Goal: Contribute content: Contribute content

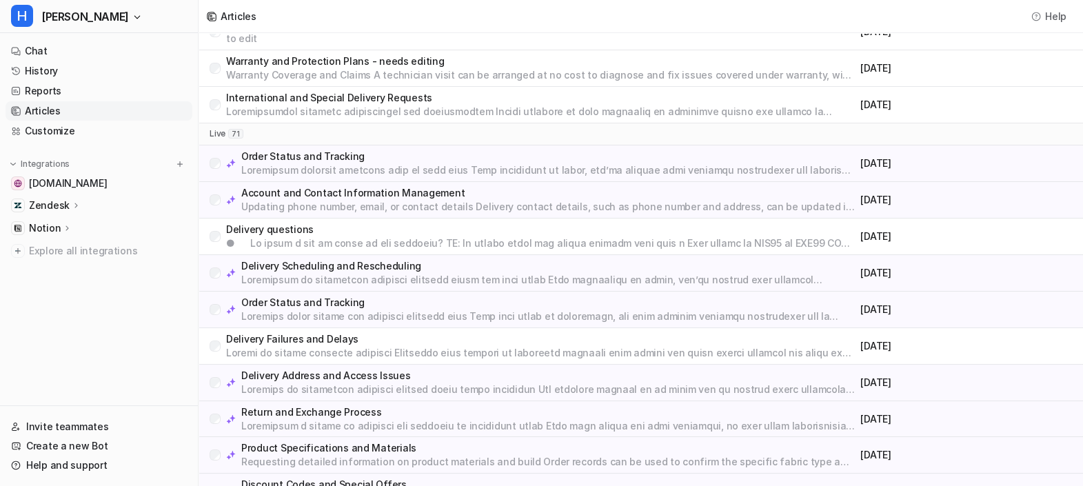
scroll to position [283, 0]
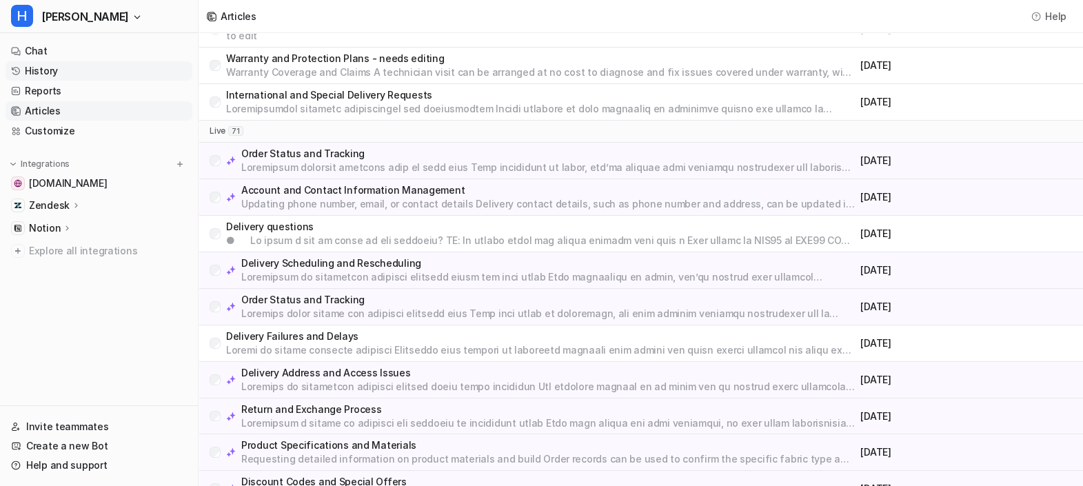
click at [48, 72] on link "History" at bounding box center [99, 70] width 187 height 19
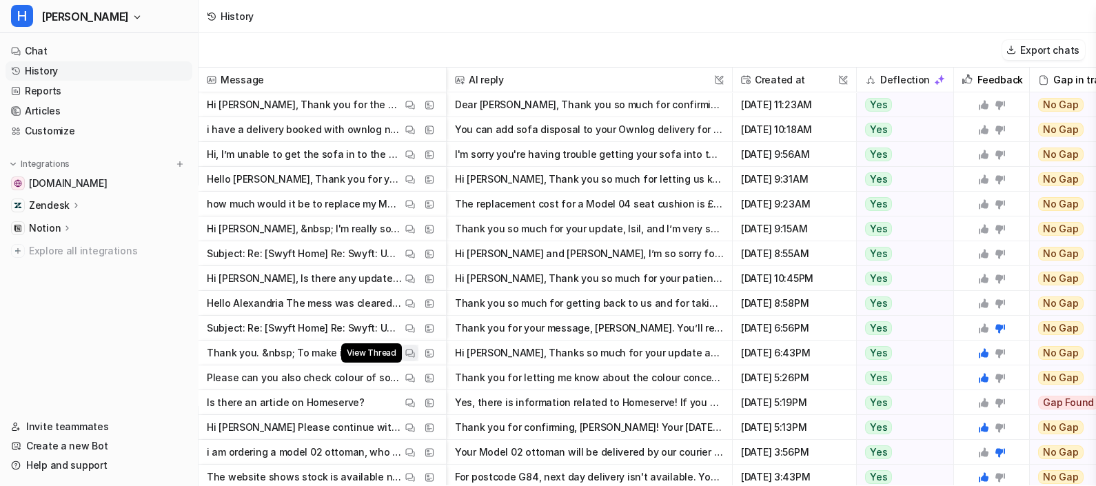
click at [407, 354] on img at bounding box center [410, 353] width 10 height 10
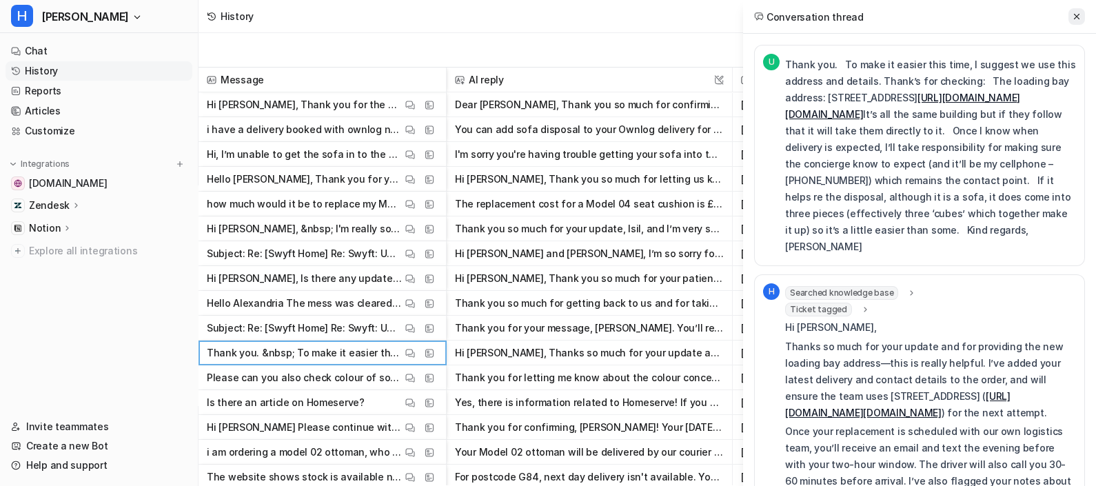
click at [1079, 18] on icon at bounding box center [1077, 17] width 6 height 6
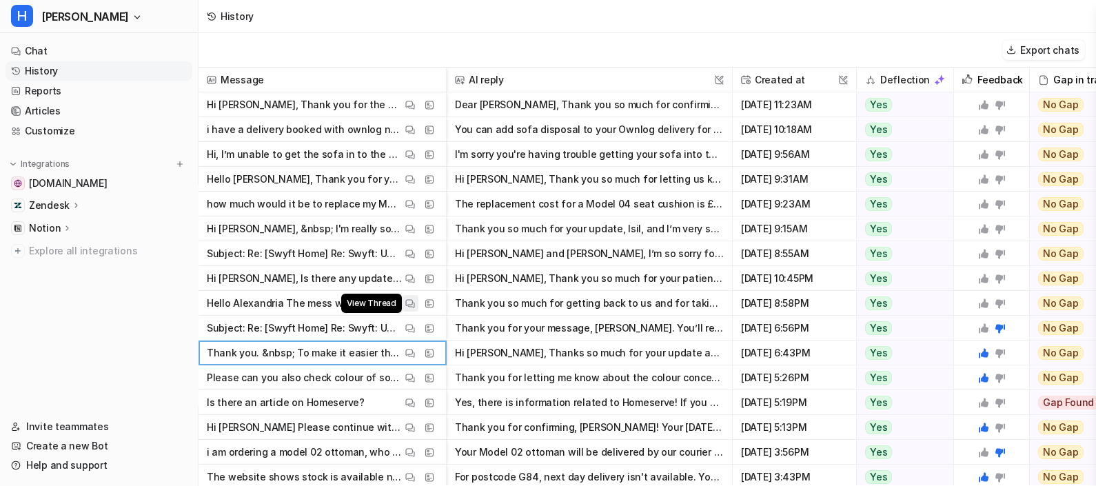
click at [410, 302] on img at bounding box center [410, 304] width 10 height 10
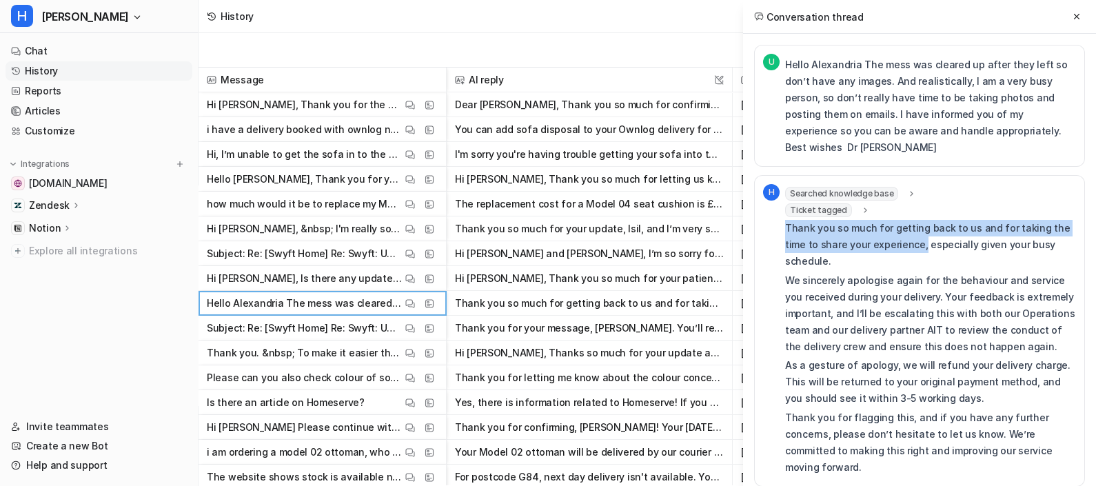
drag, startPoint x: 786, startPoint y: 208, endPoint x: 899, endPoint y: 230, distance: 114.4
click at [899, 230] on p "Thank you so much for getting back to us and for taking the time to share your …" at bounding box center [930, 245] width 291 height 50
copy p "Thank you so much for getting back to us and for taking the time to share your …"
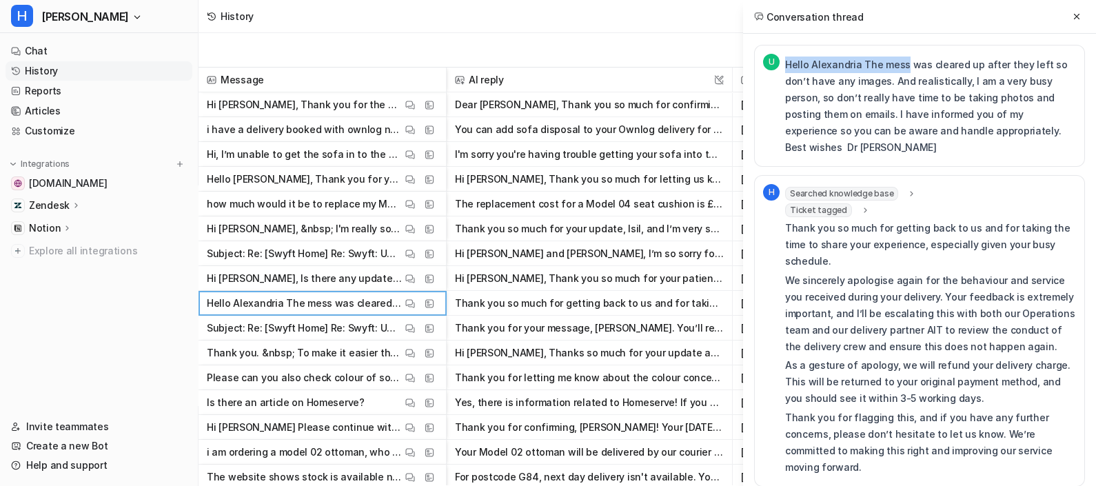
drag, startPoint x: 786, startPoint y: 66, endPoint x: 902, endPoint y: 63, distance: 115.9
click at [902, 63] on p "Hello Alexandria The mess was cleared up after they left so don’t have any imag…" at bounding box center [930, 106] width 291 height 99
copy p "Hello Alexandria The mess"
click at [1068, 24] on div "Conversation thread" at bounding box center [919, 17] width 353 height 34
click at [1079, 12] on icon at bounding box center [1077, 17] width 10 height 10
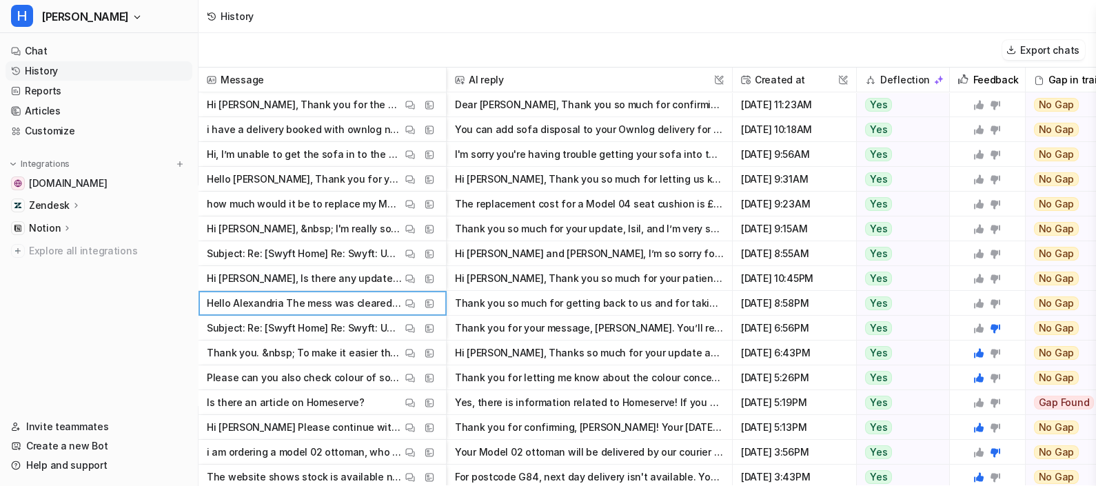
click at [978, 301] on icon at bounding box center [979, 303] width 11 height 11
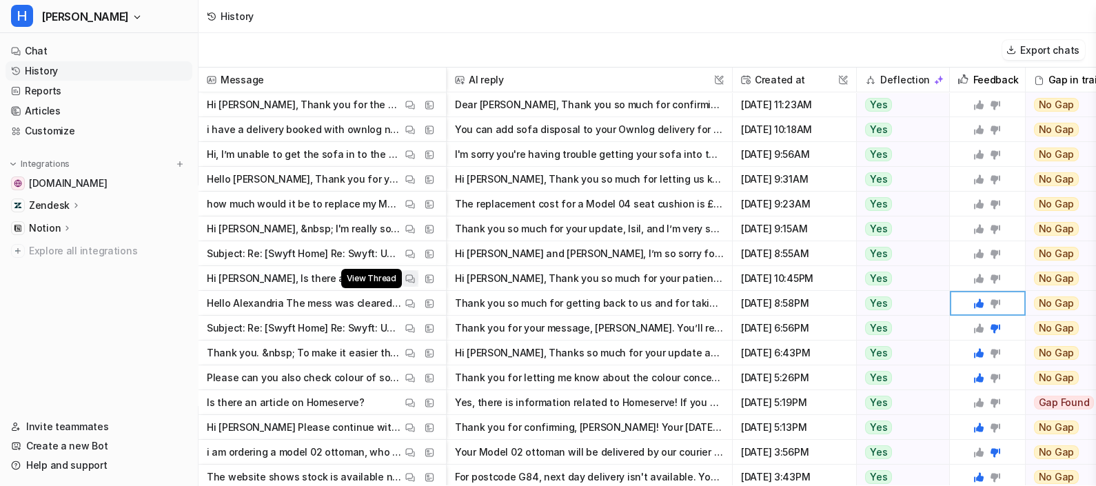
click at [411, 274] on img at bounding box center [410, 279] width 10 height 10
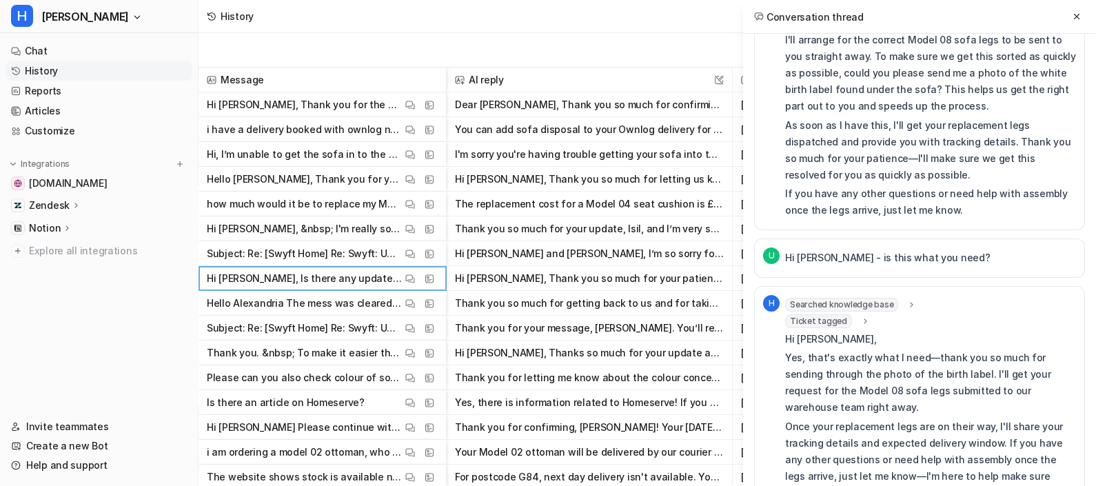
scroll to position [785, 0]
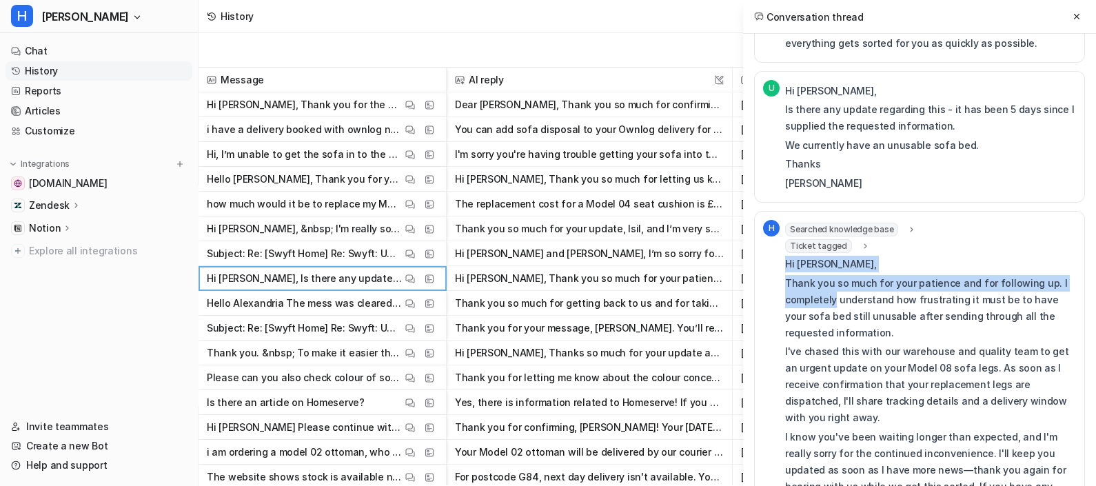
drag, startPoint x: 786, startPoint y: 210, endPoint x: 833, endPoint y: 246, distance: 59.0
click at [833, 256] on div "Hi [PERSON_NAME], Thank you so much for your patience and for following up. I c…" at bounding box center [930, 392] width 291 height 272
copy div "Hi [PERSON_NAME], Thank you so much for your patience and for following up. I c…"
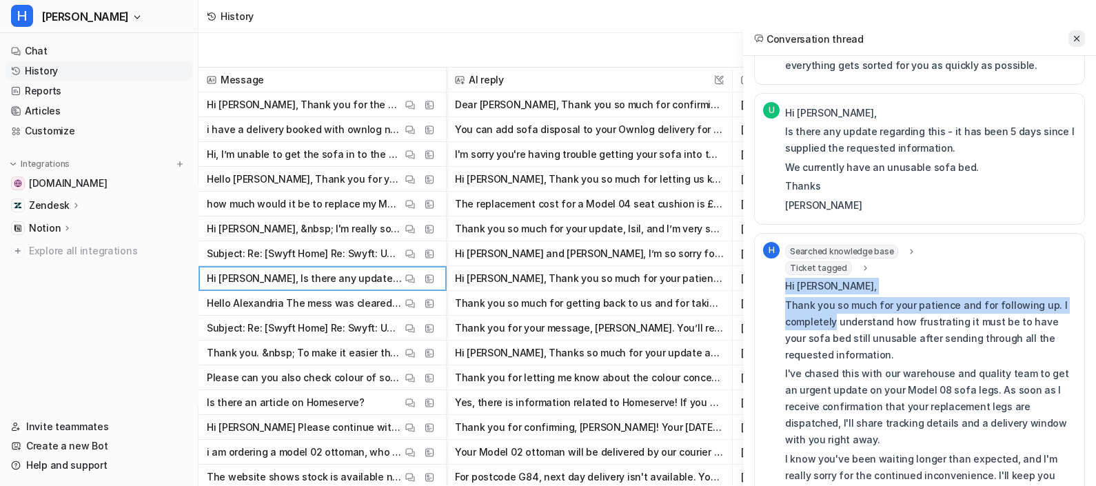
click at [1076, 41] on icon at bounding box center [1077, 39] width 10 height 10
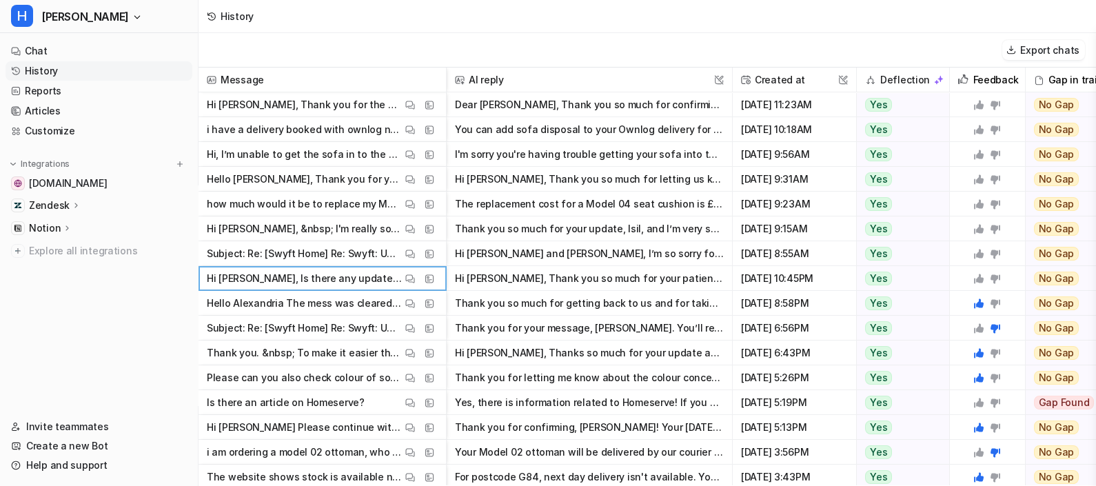
click at [976, 279] on icon at bounding box center [979, 278] width 11 height 11
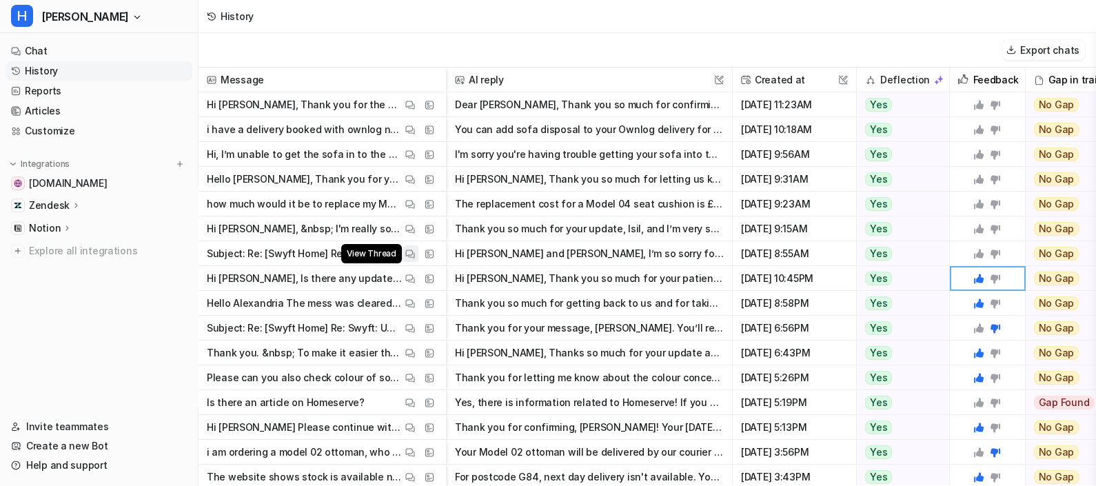
click at [404, 252] on button "View Thread" at bounding box center [410, 254] width 17 height 17
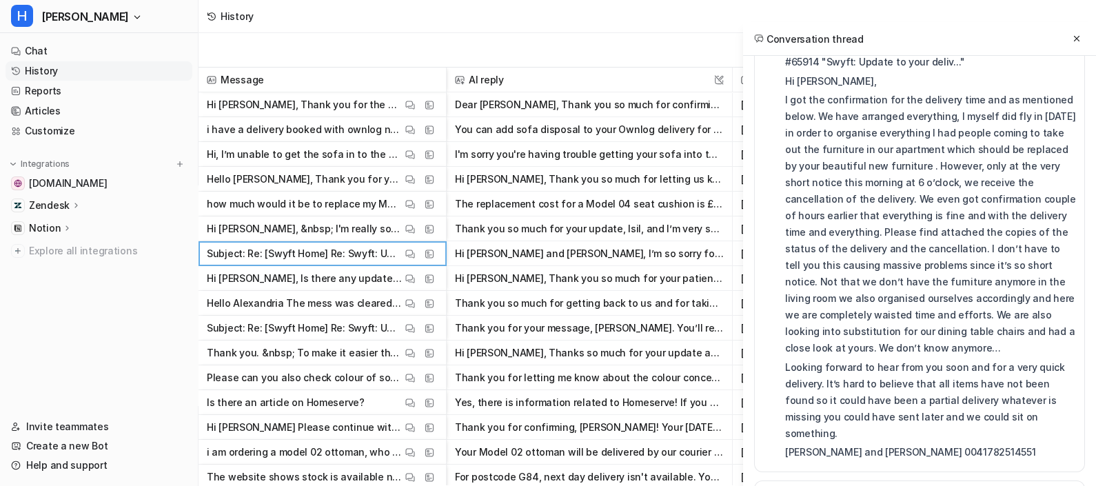
scroll to position [479, 0]
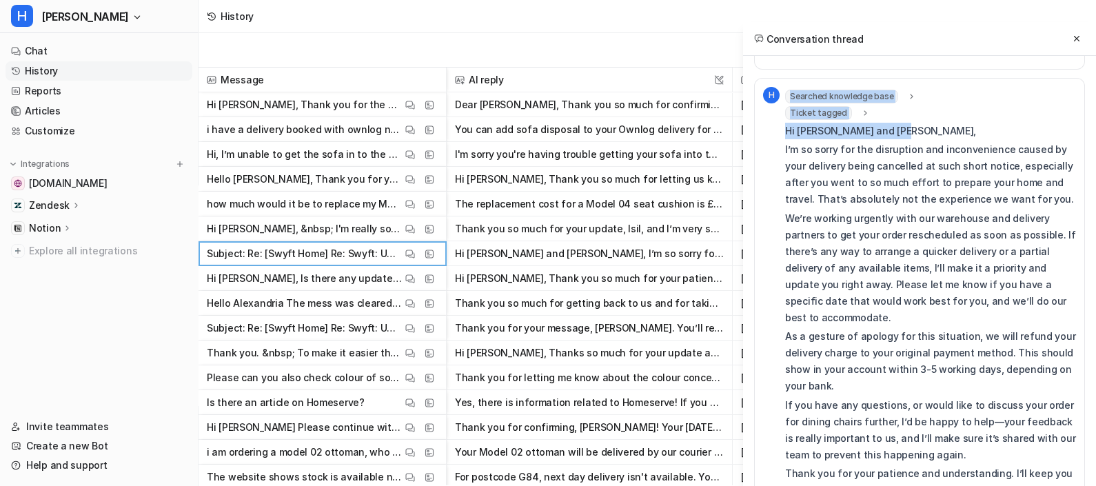
drag, startPoint x: 783, startPoint y: 99, endPoint x: 898, endPoint y: 102, distance: 115.2
click at [898, 102] on div "H Searched knowledge base search_queries : "delivery cancellation short notice …" at bounding box center [919, 311] width 313 height 448
click at [898, 123] on p "Hi [PERSON_NAME] and [PERSON_NAME]," at bounding box center [930, 131] width 291 height 17
drag, startPoint x: 897, startPoint y: 99, endPoint x: 787, endPoint y: 103, distance: 109.7
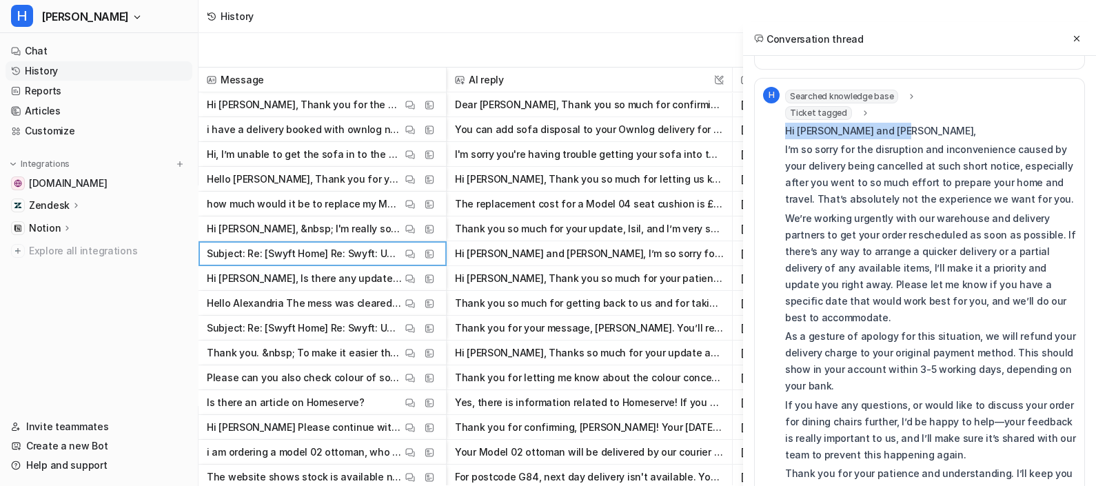
click at [787, 123] on p "Hi [PERSON_NAME] and [PERSON_NAME]," at bounding box center [930, 131] width 291 height 17
copy p "Hi [PERSON_NAME] and [PERSON_NAME],"
click at [403, 331] on button "View Thread" at bounding box center [410, 328] width 17 height 17
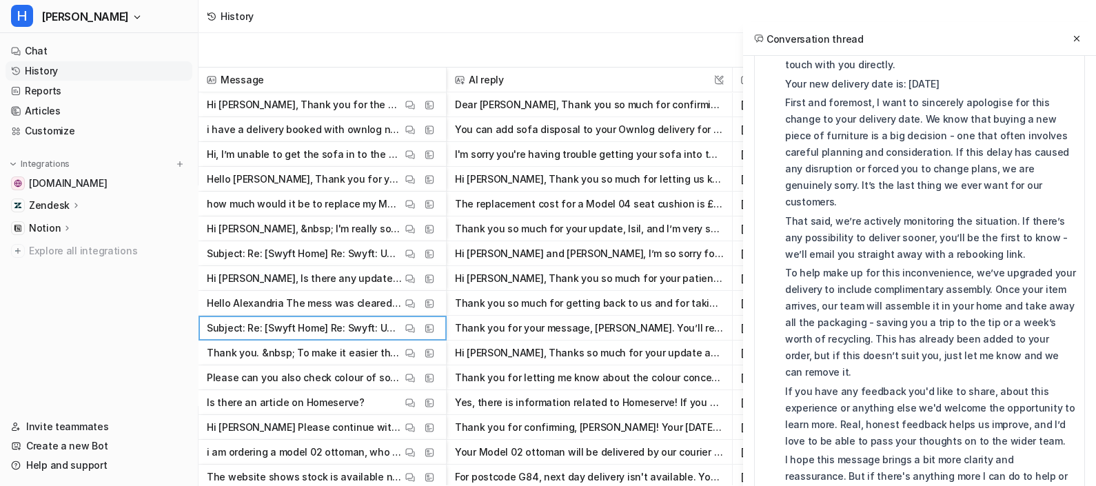
scroll to position [1927, 0]
drag, startPoint x: 784, startPoint y: 300, endPoint x: 939, endPoint y: 289, distance: 155.6
drag, startPoint x: 939, startPoint y: 289, endPoint x: 939, endPoint y: 299, distance: 9.7
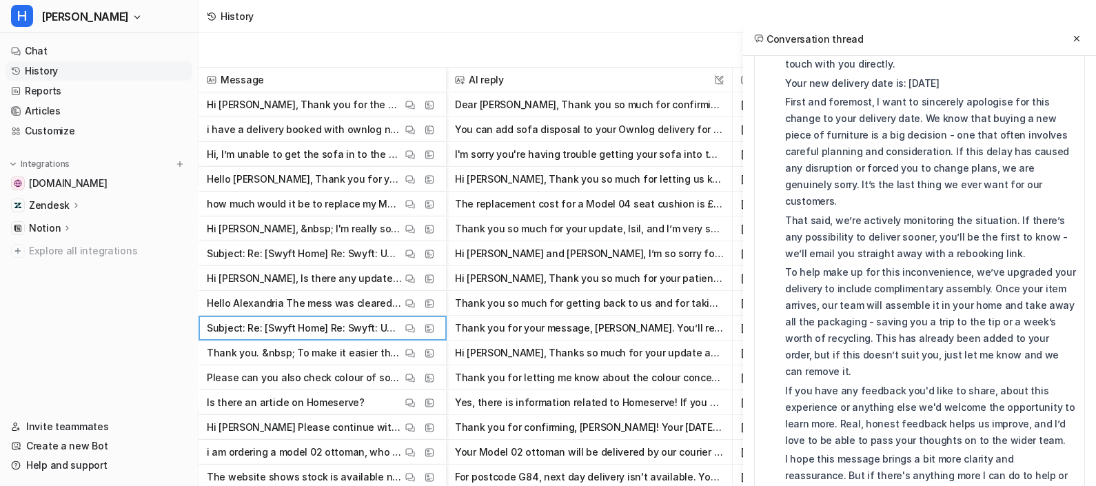
drag, startPoint x: 939, startPoint y: 299, endPoint x: 938, endPoint y: 317, distance: 18.7
drag, startPoint x: 950, startPoint y: 298, endPoint x: 795, endPoint y: 300, distance: 154.5
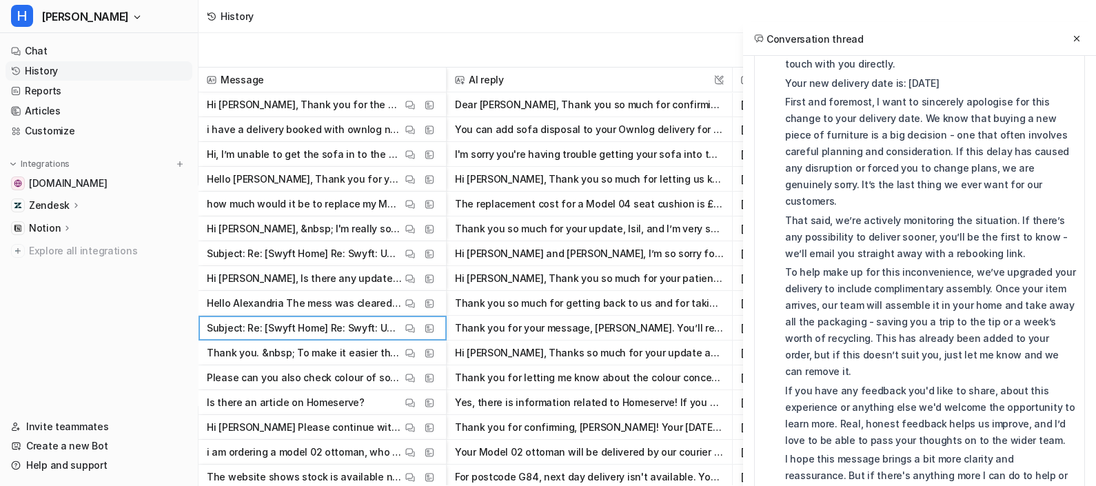
copy div "Thank you for your message, [PERSON_NAME]."
click at [1080, 35] on icon at bounding box center [1077, 39] width 10 height 10
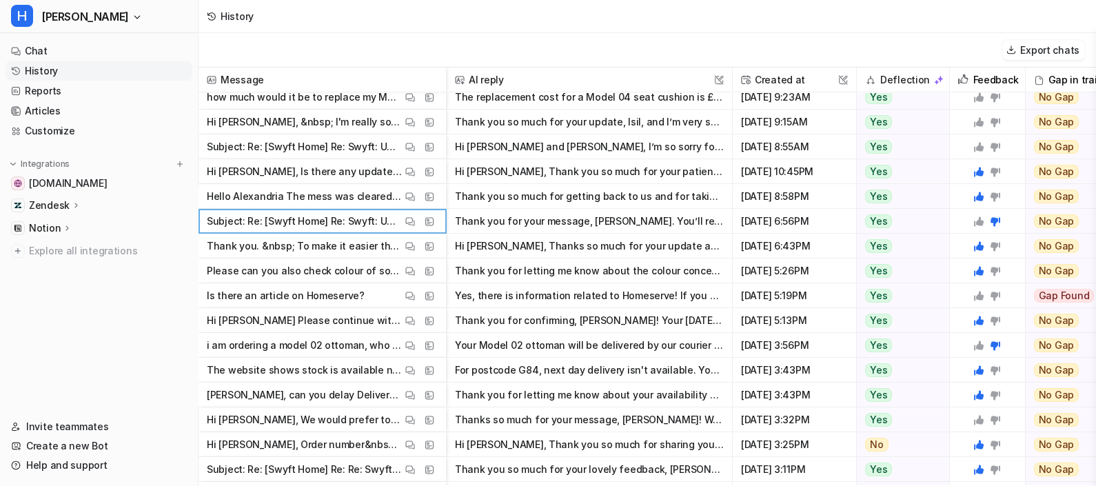
scroll to position [174, 0]
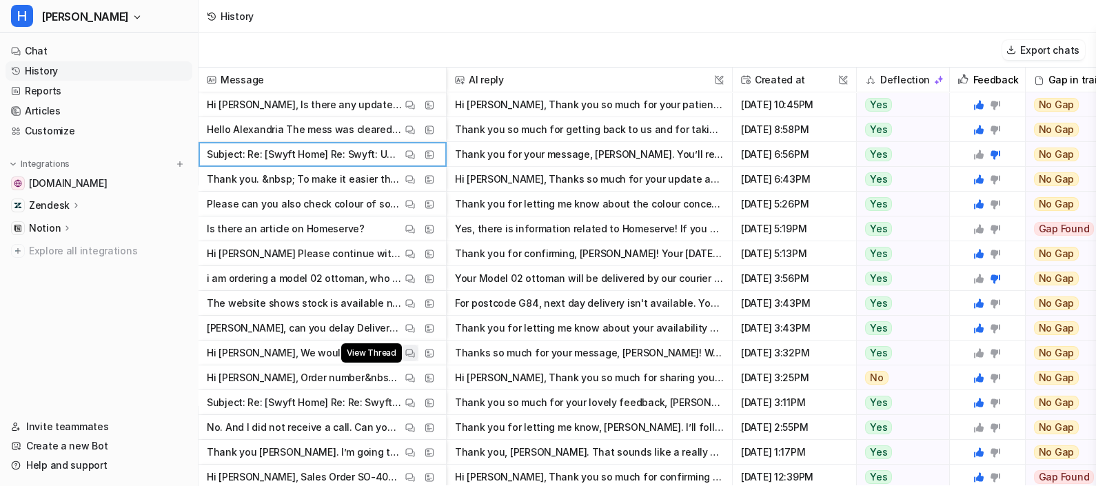
click at [413, 352] on img at bounding box center [410, 353] width 10 height 10
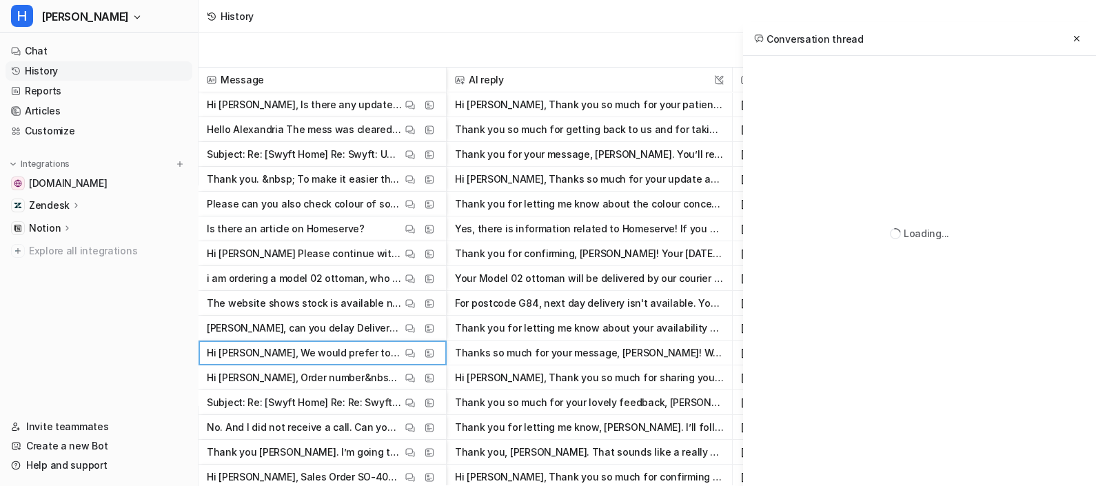
scroll to position [0, 0]
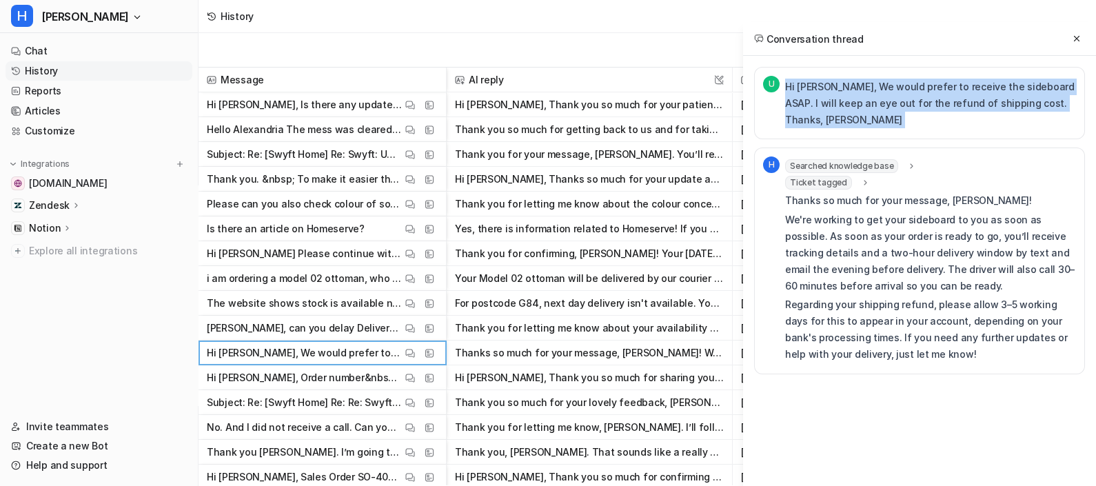
drag, startPoint x: 785, startPoint y: 84, endPoint x: 871, endPoint y: 83, distance: 85.5
click at [871, 83] on p "Hi [PERSON_NAME], We would prefer to receive the sideboard ASAP. I will keep an…" at bounding box center [930, 104] width 291 height 50
copy div "Hi [PERSON_NAME], We would prefer to receive the sideboard ASAP. I will keep an…"
click at [1081, 41] on icon at bounding box center [1077, 39] width 10 height 10
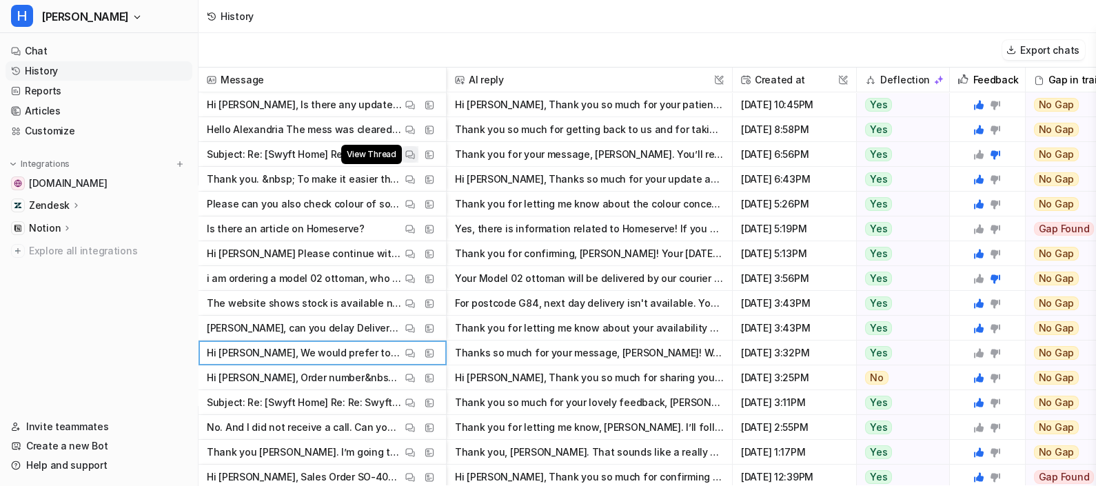
click at [407, 151] on img at bounding box center [410, 155] width 10 height 10
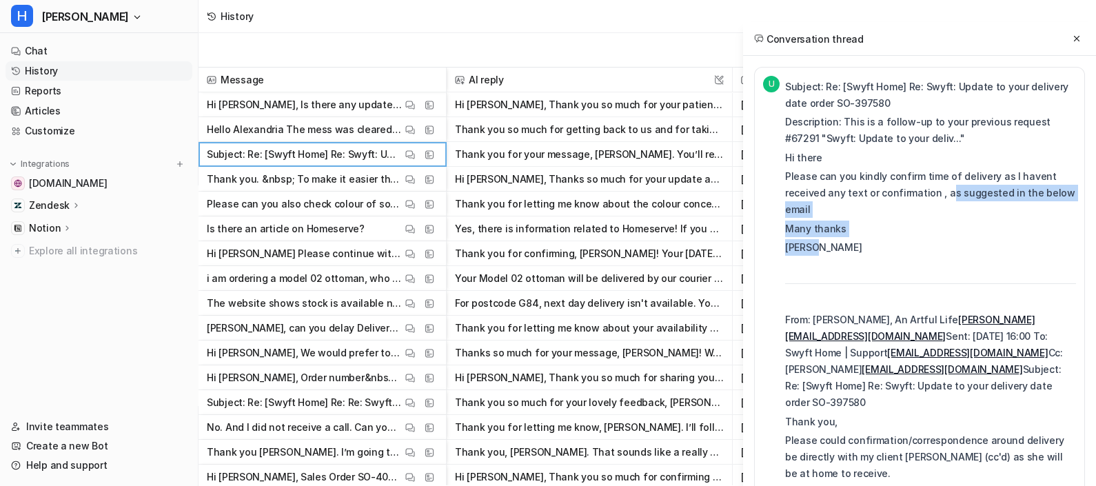
drag, startPoint x: 817, startPoint y: 214, endPoint x: 797, endPoint y: 179, distance: 40.2
copy div "s suggested in the below email Many thanks [PERSON_NAME]"
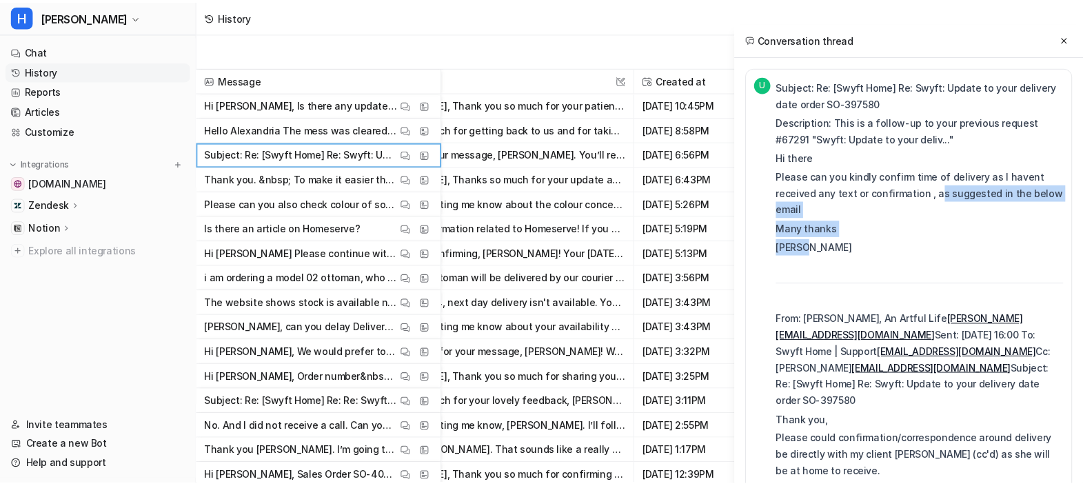
scroll to position [174, 150]
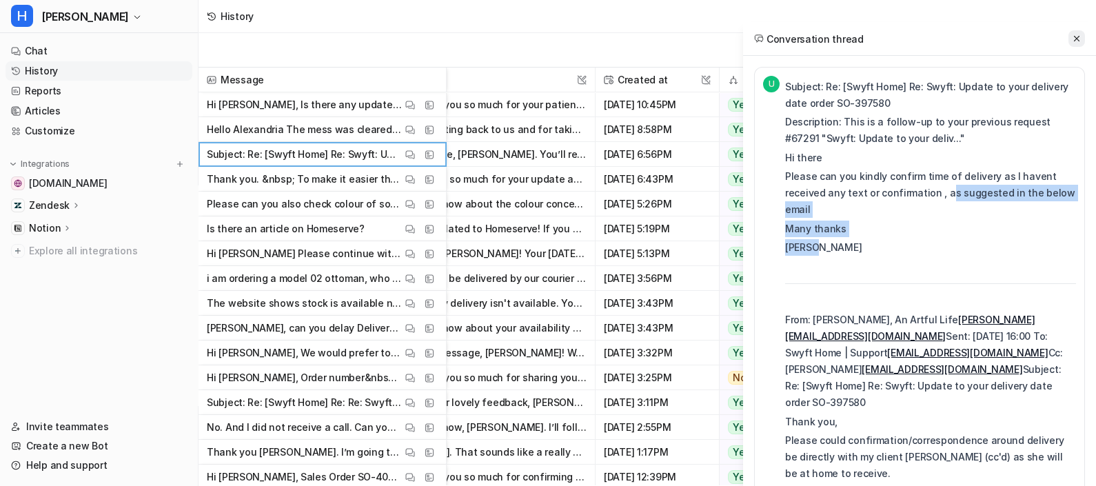
click at [1081, 43] on icon at bounding box center [1077, 39] width 10 height 10
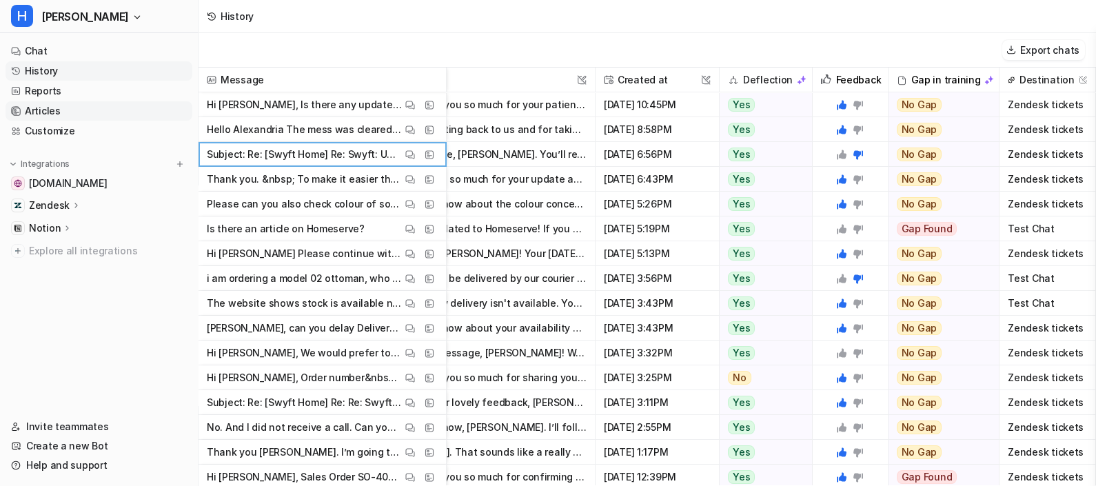
click at [74, 108] on link "Articles" at bounding box center [99, 110] width 187 height 19
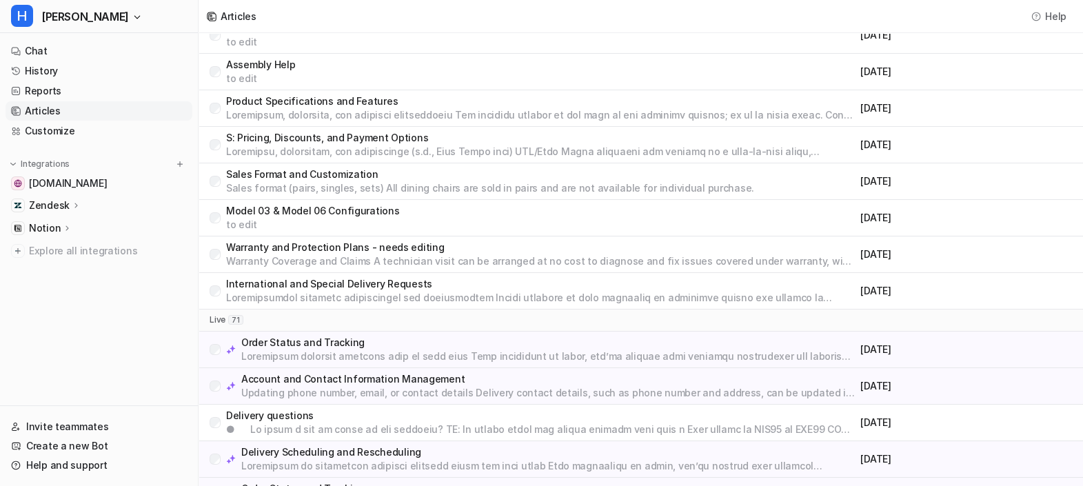
scroll to position [108, 0]
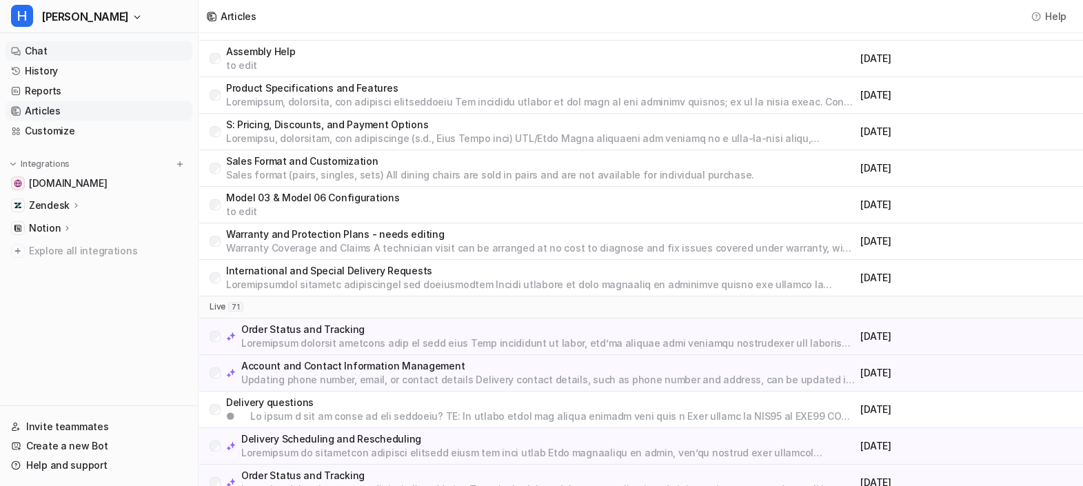
click at [65, 53] on link "Chat" at bounding box center [99, 50] width 187 height 19
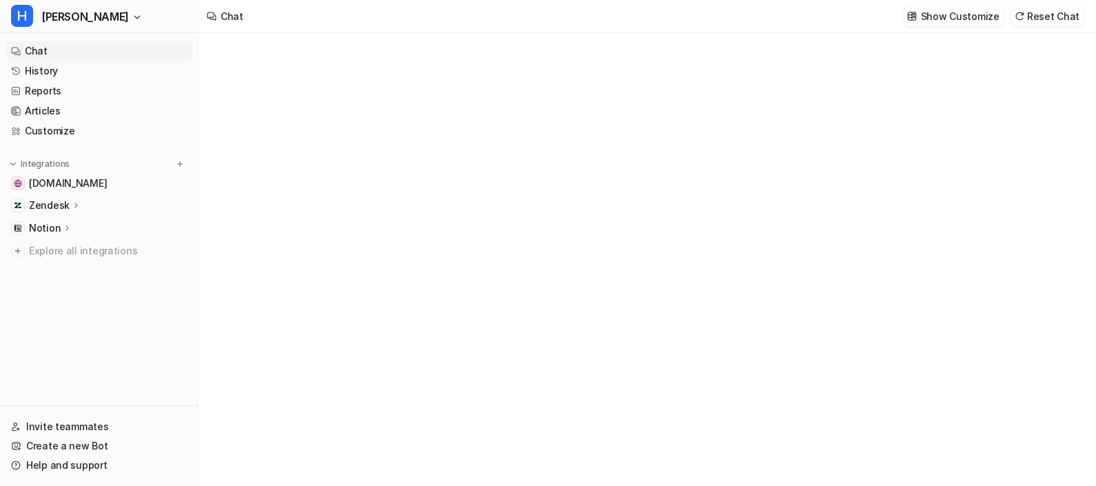
type textarea "**********"
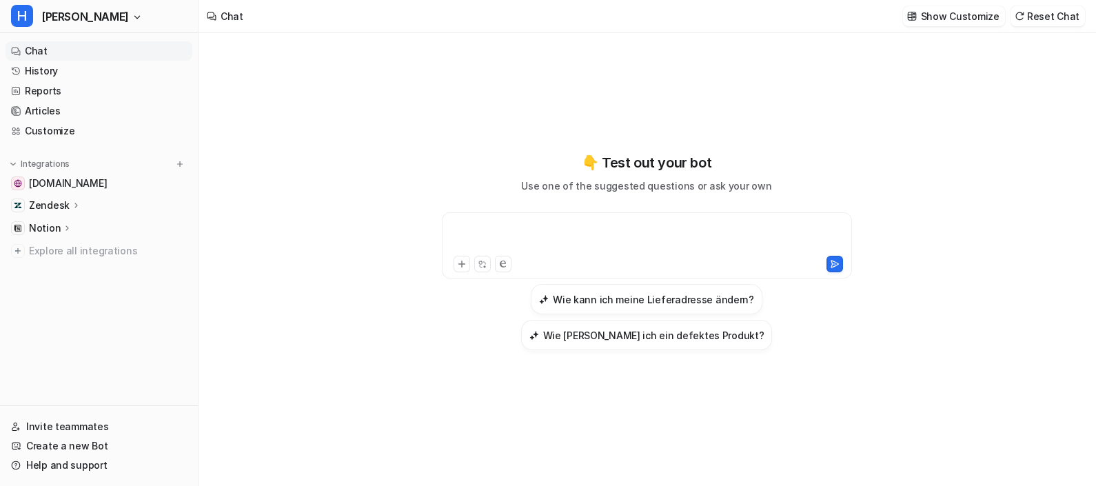
click at [538, 232] on div at bounding box center [646, 237] width 403 height 32
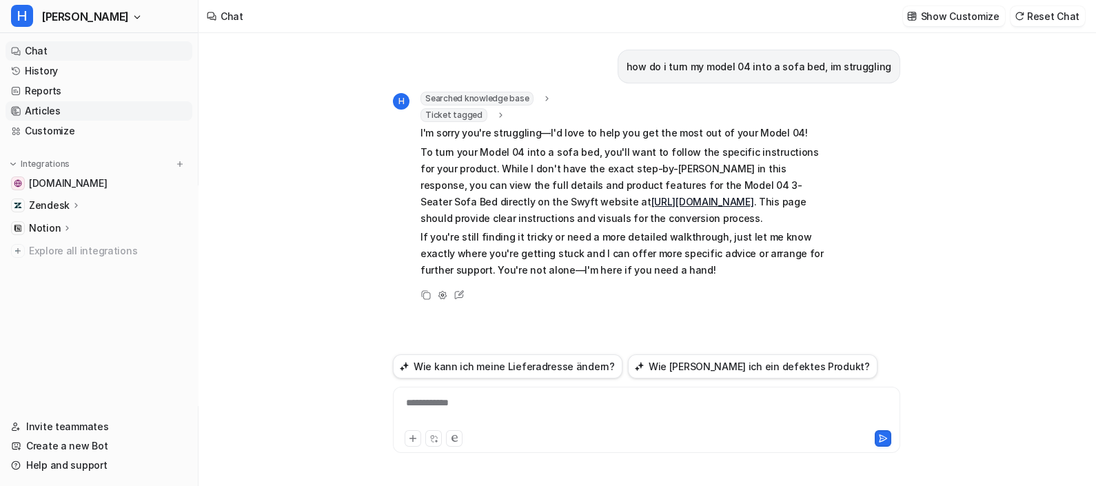
click at [52, 110] on link "Articles" at bounding box center [99, 110] width 187 height 19
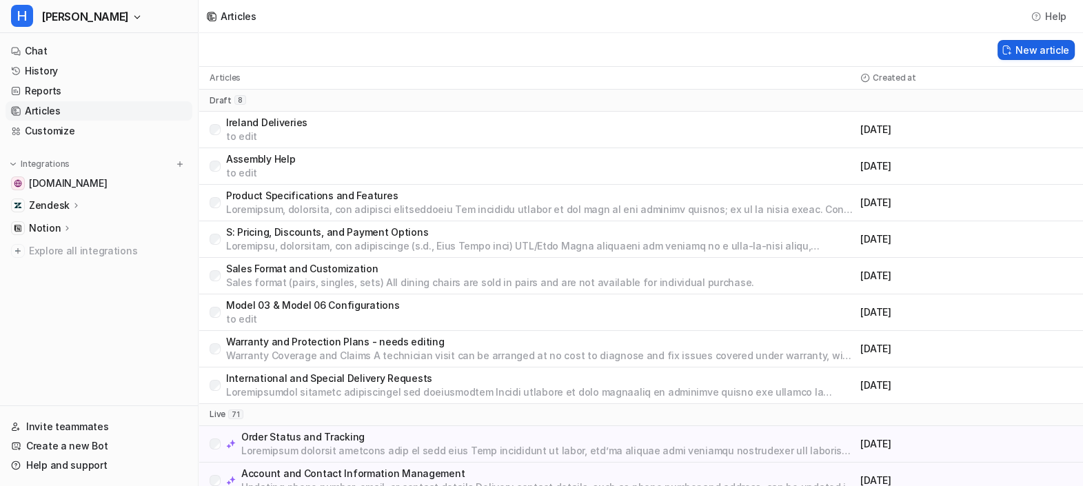
click at [1024, 56] on button "New article" at bounding box center [1036, 50] width 77 height 20
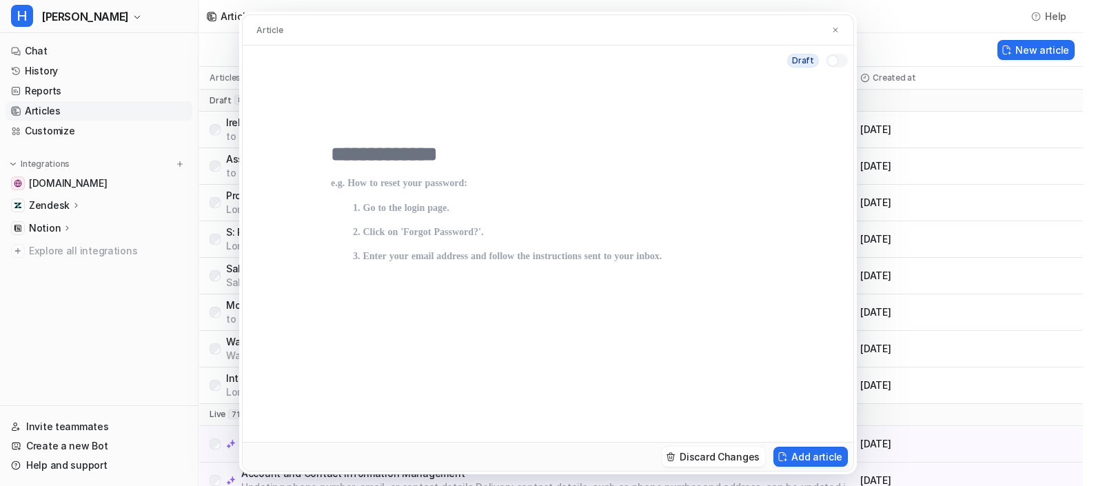
click at [452, 146] on input "text" at bounding box center [548, 154] width 434 height 25
type input "**********"
click at [416, 190] on p at bounding box center [548, 305] width 434 height 254
click at [394, 183] on p at bounding box center [548, 305] width 434 height 254
click at [517, 146] on input "**********" at bounding box center [548, 154] width 434 height 25
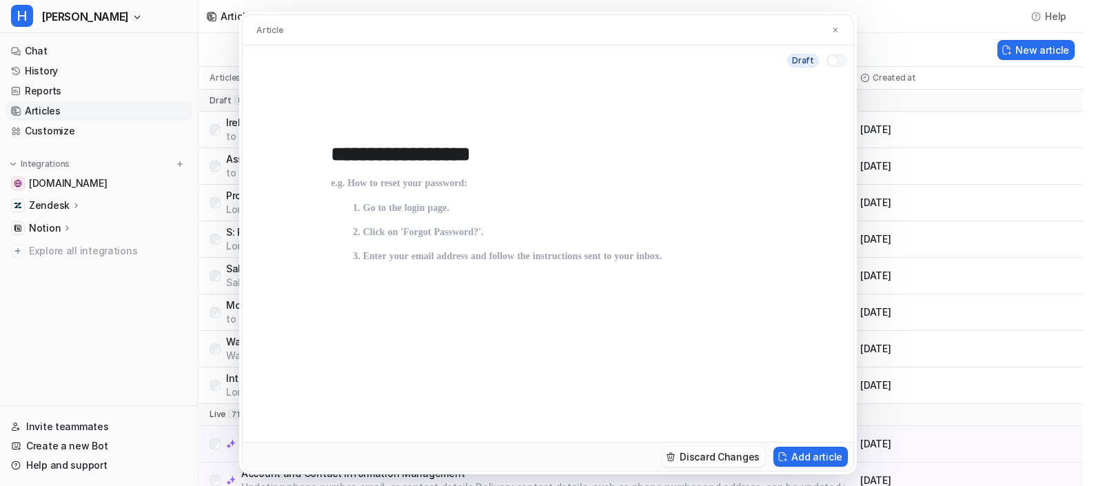
click at [732, 458] on button "Discard Changes" at bounding box center [713, 457] width 103 height 20
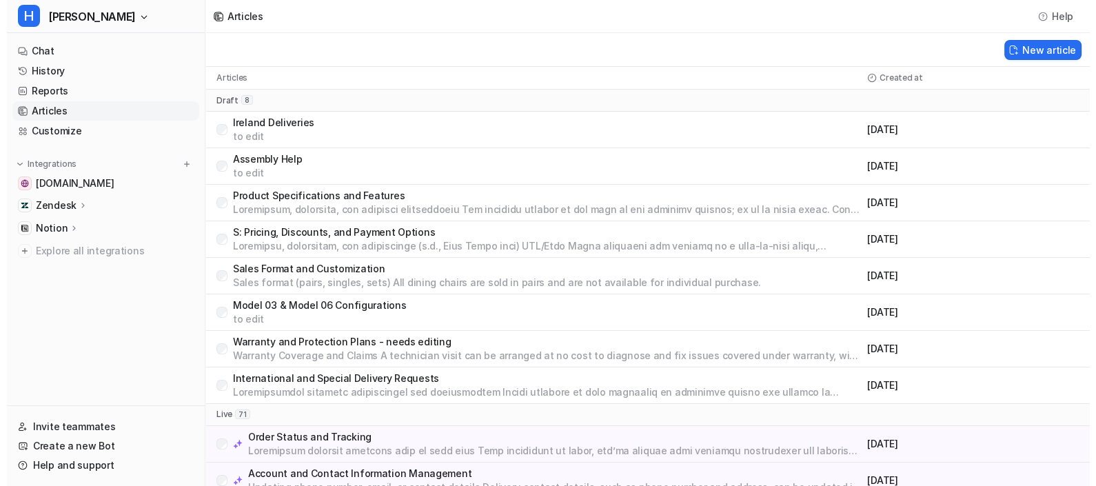
scroll to position [379, 0]
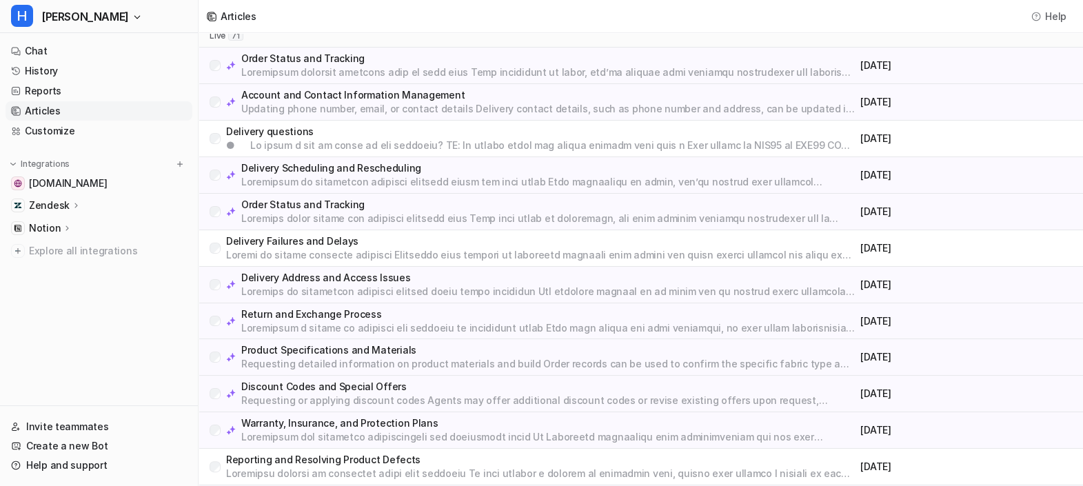
click at [329, 66] on p at bounding box center [548, 73] width 614 height 14
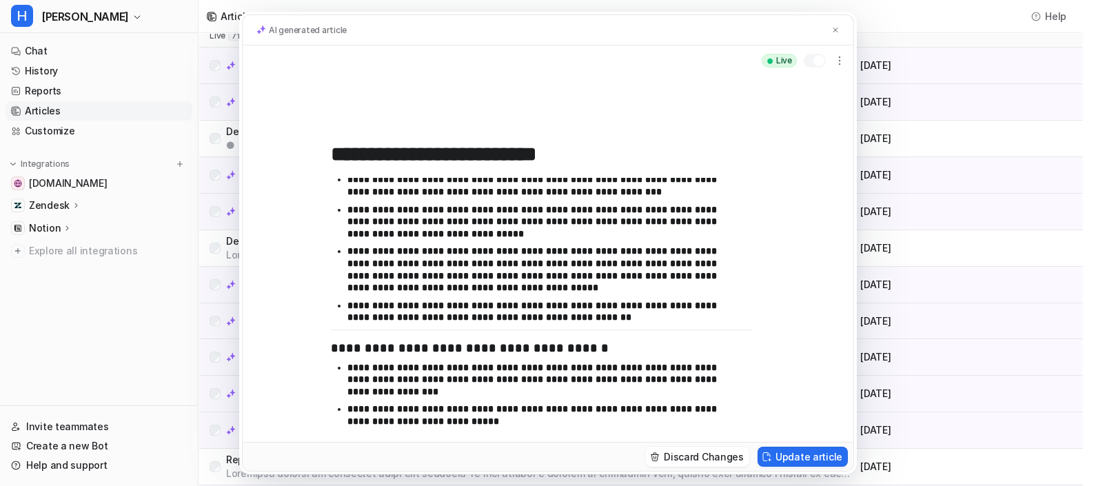
scroll to position [93, 0]
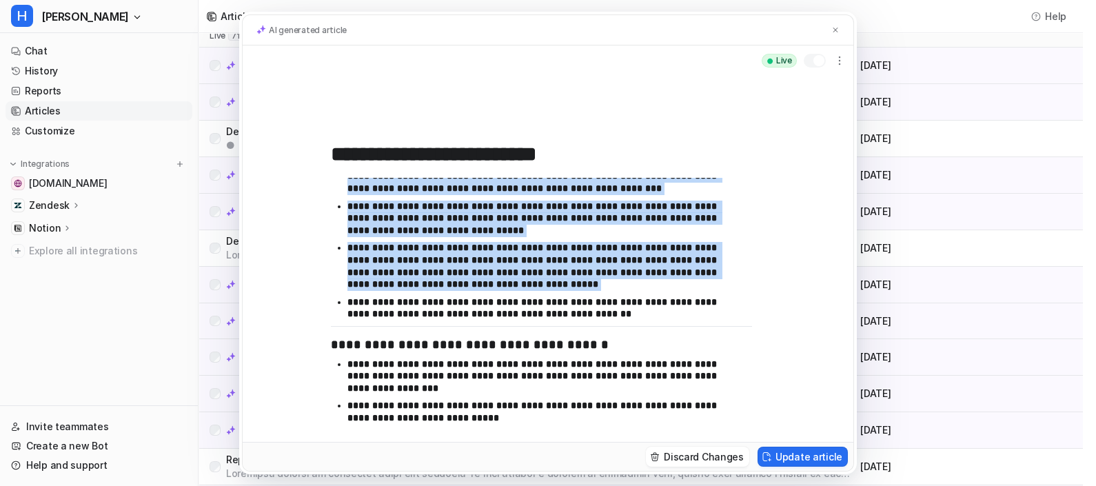
drag, startPoint x: 496, startPoint y: 291, endPoint x: 683, endPoint y: 333, distance: 191.6
click at [683, 333] on div "**********" at bounding box center [541, 305] width 421 height 254
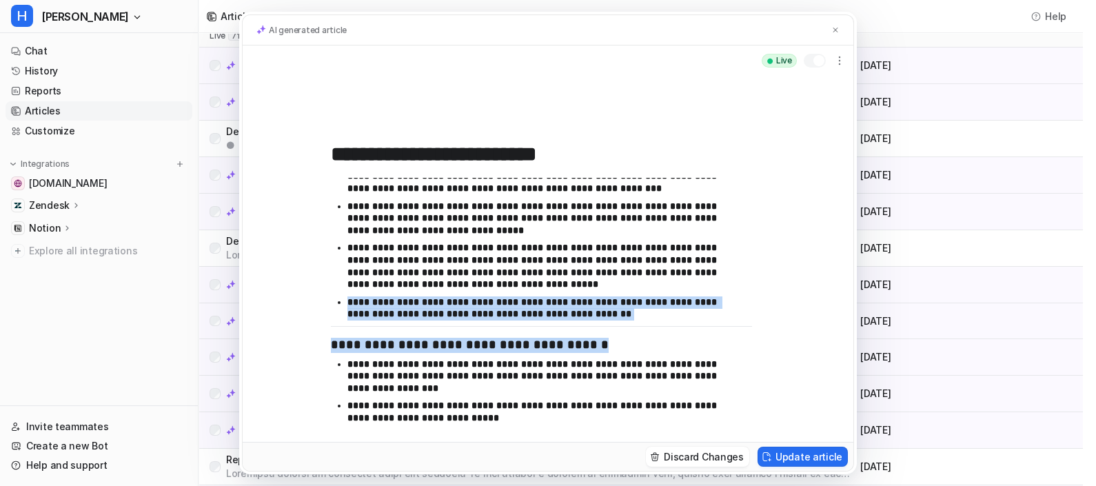
click at [683, 333] on div "**********" at bounding box center [541, 305] width 421 height 254
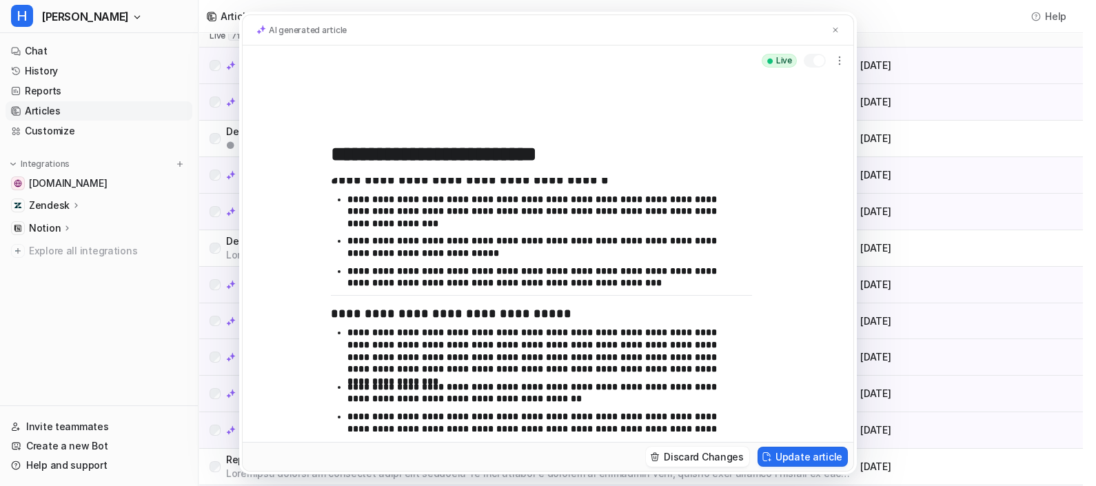
scroll to position [259, 0]
click at [584, 291] on ul "**********" at bounding box center [541, 243] width 421 height 101
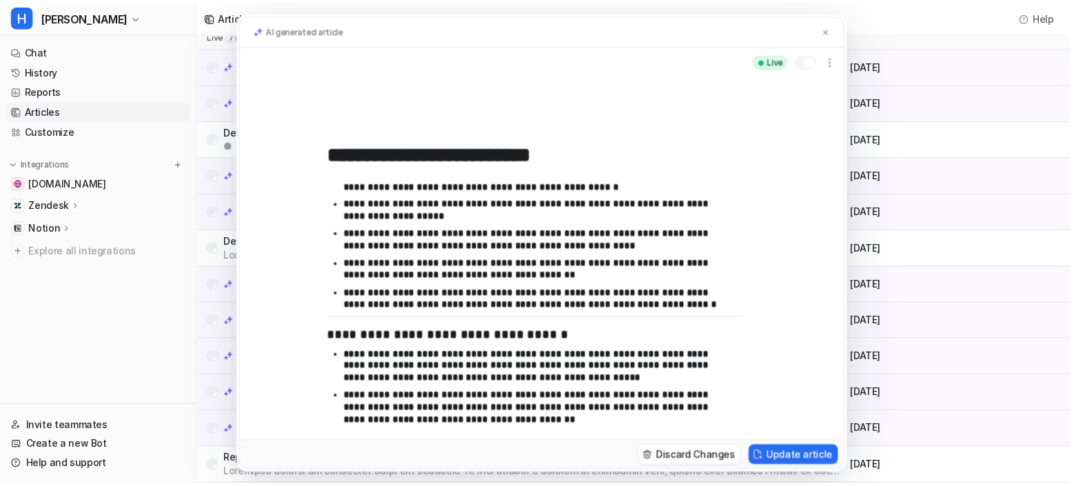
scroll to position [17, 0]
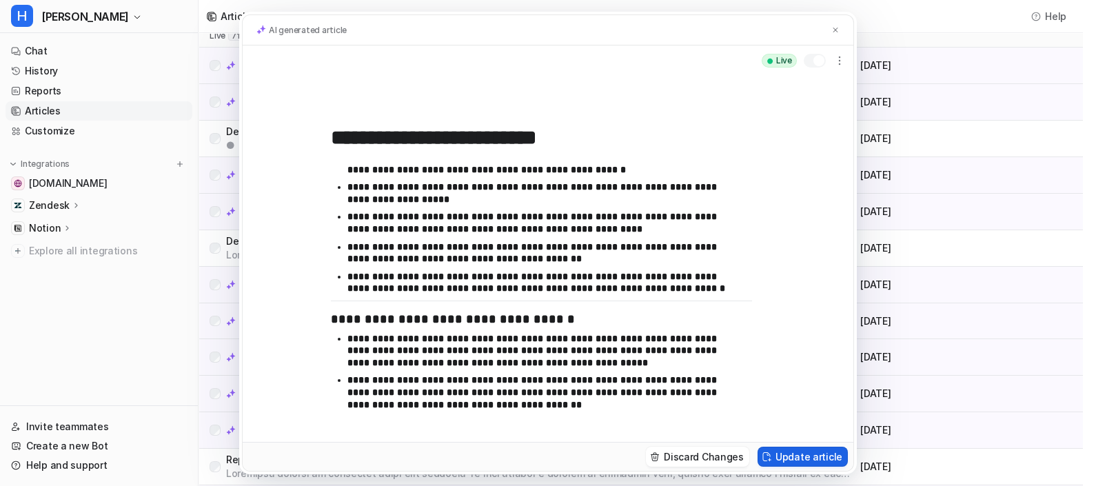
click at [786, 454] on button "Update article" at bounding box center [803, 457] width 90 height 20
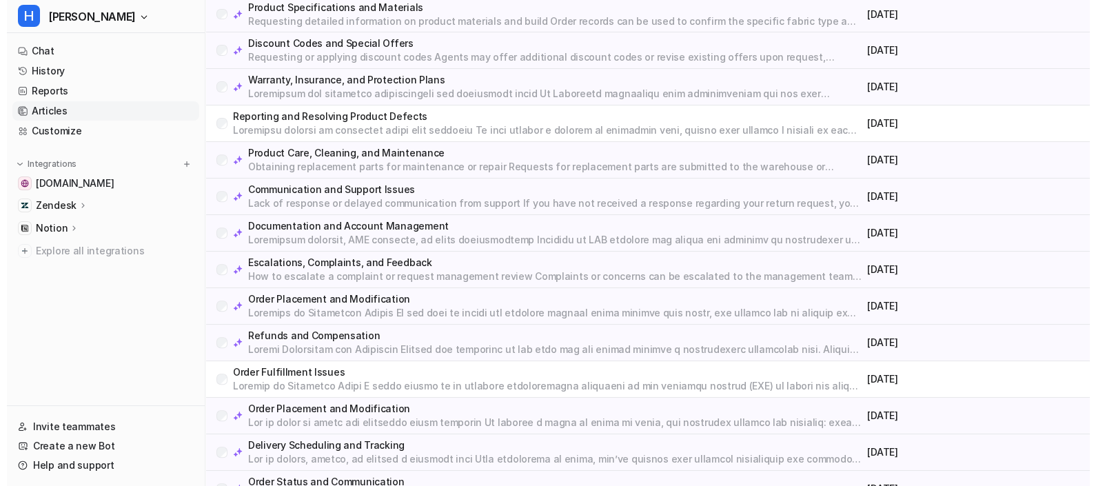
scroll to position [688, 0]
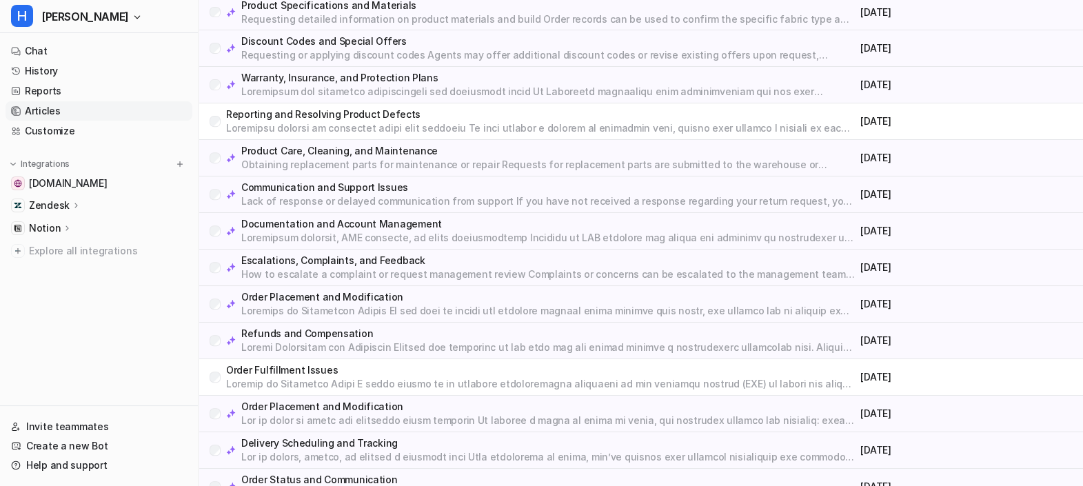
click at [380, 121] on p at bounding box center [540, 128] width 629 height 14
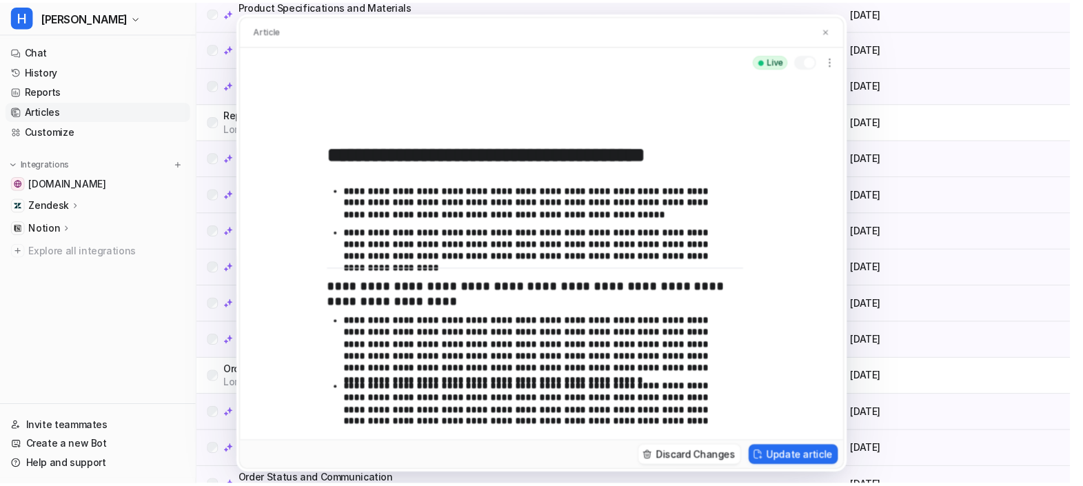
scroll to position [362, 0]
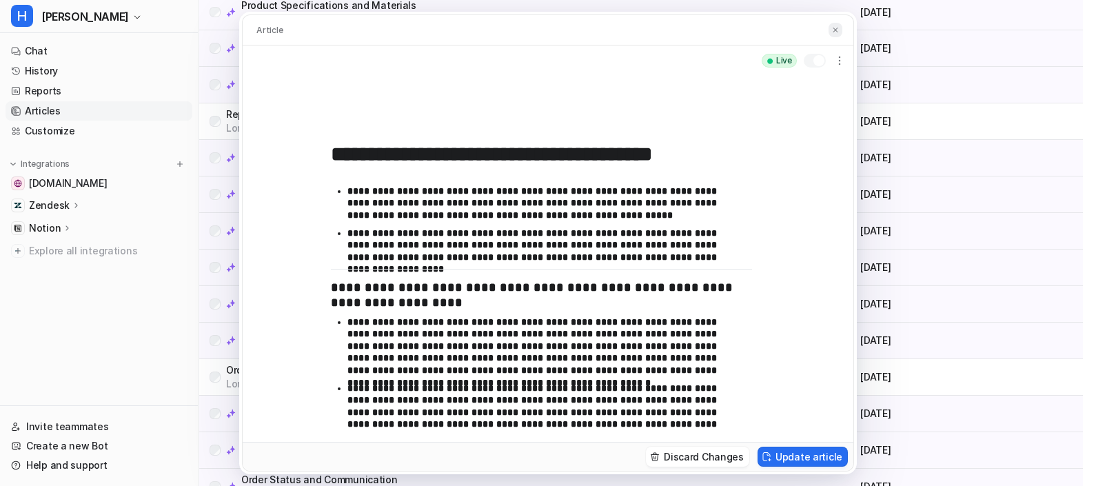
click at [838, 32] on img at bounding box center [836, 30] width 8 height 9
